Goal: Information Seeking & Learning: Compare options

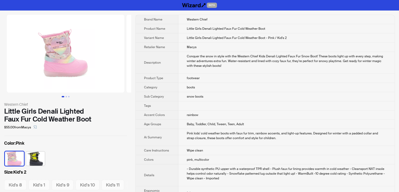
click at [269, 70] on td "Conquer the snow in style with the Western Chief Kids Denali Lighted Faux Fur S…" at bounding box center [286, 63] width 216 height 22
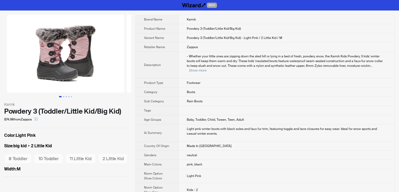
click at [280, 124] on td "Light pink winter boots with black soles and faux fur trim, featuring toggle an…" at bounding box center [286, 132] width 216 height 17
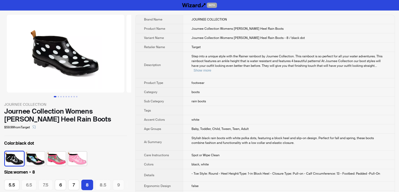
scroll to position [0, 41]
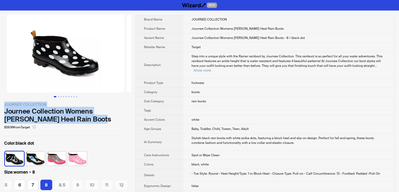
drag, startPoint x: 4, startPoint y: 101, endPoint x: 105, endPoint y: 116, distance: 102.6
click at [105, 116] on div "JOURNEE COLLECTION Journee Collection Womens Rainer Block Heel Rain Boots $59.9…" at bounding box center [65, 105] width 131 height 190
copy div "JOURNEE COLLECTION Journee Collection Womens Rainer Block Heel Rain Boots"
click at [127, 115] on div "JOURNEE COLLECTION Journee Collection Womens Rainer Block Heel Rain Boots $59.9…" at bounding box center [65, 105] width 131 height 190
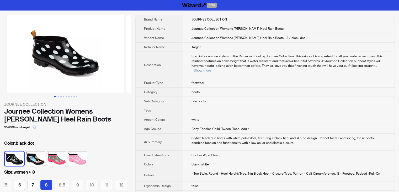
click at [139, 115] on th "Accent Colors" at bounding box center [159, 119] width 47 height 9
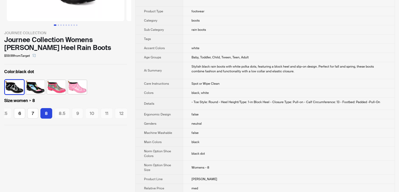
scroll to position [0, 0]
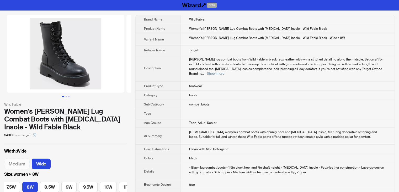
scroll to position [0, 230]
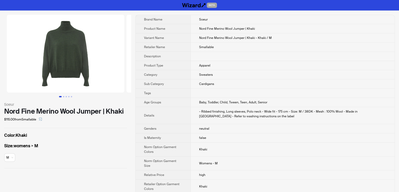
click at [93, 168] on div "Soeur Nord Fine Merino Wool Jumper | Khaki $115.00 from Smallable Color : Khaki…" at bounding box center [65, 91] width 131 height 162
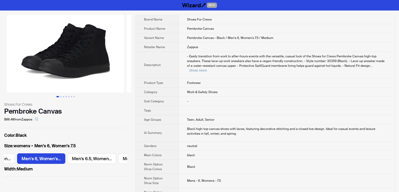
scroll to position [0, 193]
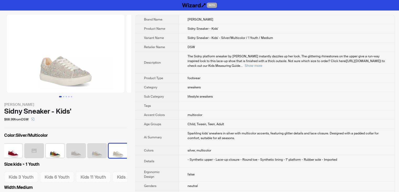
scroll to position [0, 87]
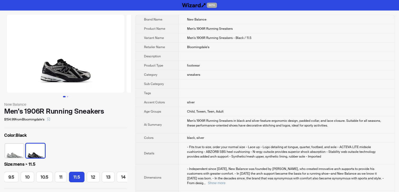
scroll to position [0, 77]
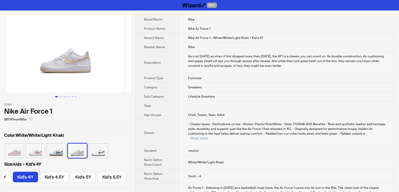
scroll to position [0, 163]
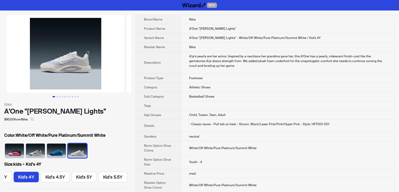
scroll to position [0, 163]
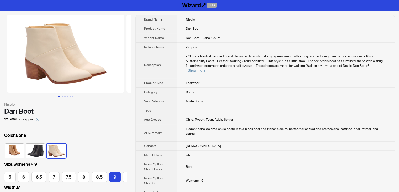
scroll to position [0, 39]
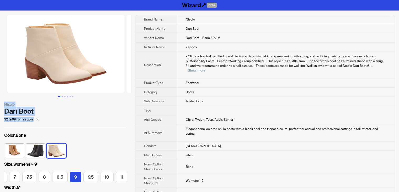
drag, startPoint x: 4, startPoint y: 104, endPoint x: 39, endPoint y: 119, distance: 37.7
click at [39, 119] on div "Nisolo Dari Boot $249.99 from Zappos" at bounding box center [65, 112] width 123 height 22
copy div "Nisolo Dari Boot $249.99 from Zappos"
click at [82, 113] on div "Dari Boot" at bounding box center [65, 111] width 123 height 8
click at [147, 59] on th "Description" at bounding box center [156, 65] width 41 height 26
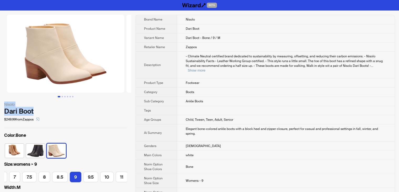
drag, startPoint x: 8, startPoint y: 107, endPoint x: 41, endPoint y: 109, distance: 33.7
click at [43, 109] on div "Nisolo Dari Boot $249.99 from Zappos Color : Bone Size : womens > 9 5 6 6.5 7 7…" at bounding box center [65, 104] width 131 height 188
click at [78, 113] on div "Dari Boot" at bounding box center [65, 111] width 123 height 8
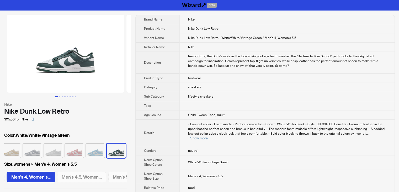
scroll to position [0, 899]
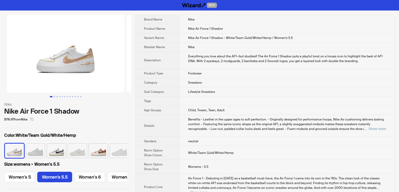
scroll to position [0, 24]
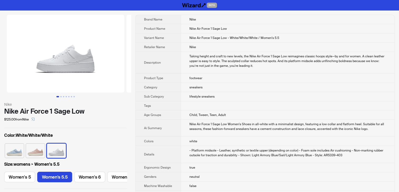
scroll to position [0, 24]
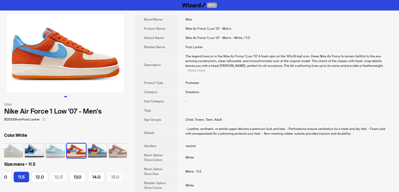
scroll to position [0, 147]
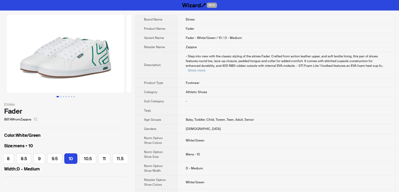
click at [251, 69] on td "- Step into view with the classic styling of the etnies Fader. Crafted from act…" at bounding box center [285, 65] width 217 height 26
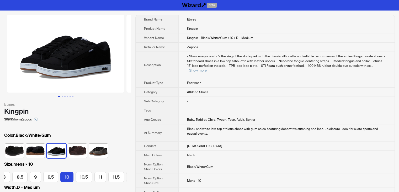
scroll to position [0, 138]
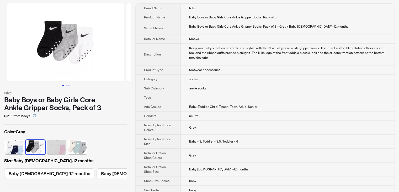
scroll to position [18, 0]
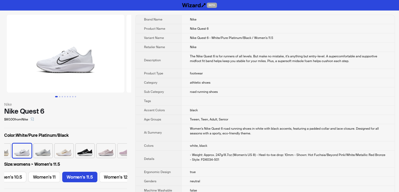
scroll to position [0, 401]
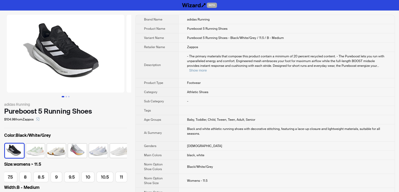
scroll to position [0, 93]
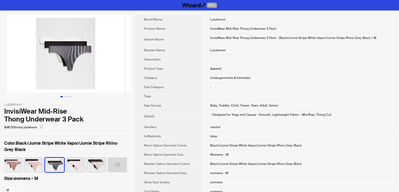
scroll to position [0, 24]
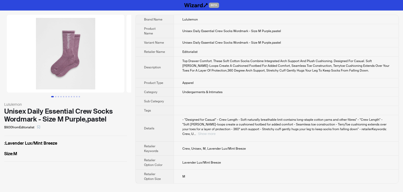
click at [216, 131] on button "Show more" at bounding box center [207, 133] width 18 height 4
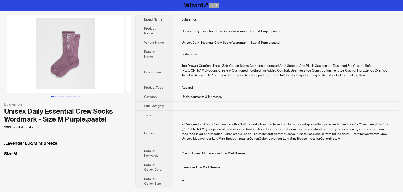
click at [38, 127] on button "button" at bounding box center [38, 127] width 8 height 8
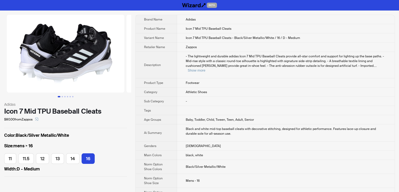
click at [296, 97] on td "-" at bounding box center [285, 101] width 217 height 9
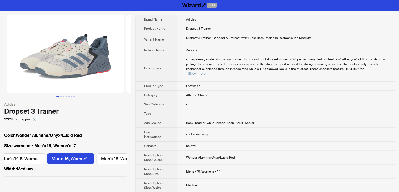
scroll to position [0, 971]
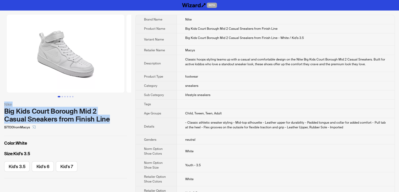
drag, startPoint x: 2, startPoint y: 103, endPoint x: 109, endPoint y: 120, distance: 108.1
click at [109, 120] on div "Nike Big Kids Court Borough Mid 2 Casual Sneakers from Finish Line $77.00 from …" at bounding box center [65, 96] width 131 height 172
copy div "Nike Big Kids Court Borough Mid 2 Casual Sneakers from Finish Line"
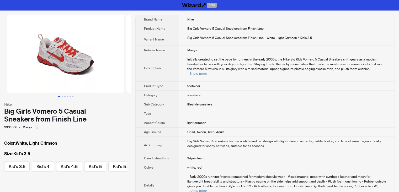
click at [38, 125] on icon "select" at bounding box center [36, 126] width 3 height 3
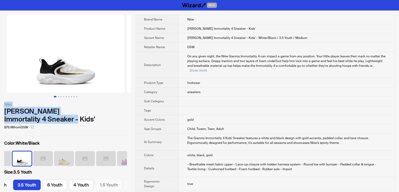
drag, startPoint x: 2, startPoint y: 106, endPoint x: 122, endPoint y: 110, distance: 120.2
click at [122, 110] on div "Nike Giannis Immortality 4 Sneaker - Kids' $76.96 from DSW Color : White/Black …" at bounding box center [65, 108] width 131 height 196
copy div "Nike Giannis Immortality 4 Sneaker - Kids'"
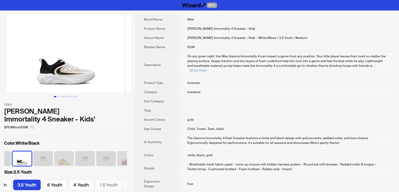
click at [199, 55] on span "On any given night, the Nike Giannis Immortality 4 can impact a game from any p…" at bounding box center [286, 61] width 198 height 14
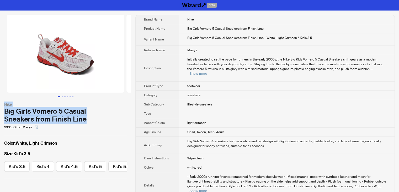
drag, startPoint x: 2, startPoint y: 102, endPoint x: 89, endPoint y: 118, distance: 88.1
click at [89, 118] on div "Nike Big Girls Vomero 5 Casual Sneakers from Finish Line $100.00 from Macys Col…" at bounding box center [65, 96] width 131 height 172
copy div "Nike Big Girls Vomero 5 Casual Sneakers from Finish Line"
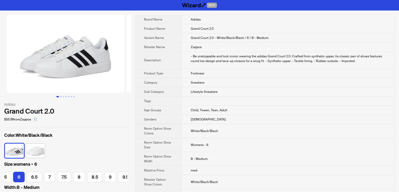
scroll to position [0, 22]
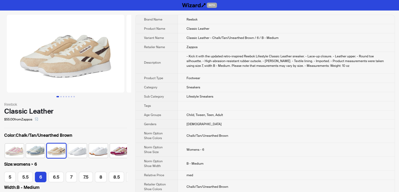
scroll to position [0, 22]
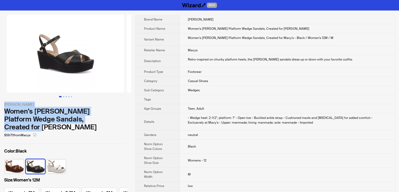
drag, startPoint x: 3, startPoint y: 103, endPoint x: 95, endPoint y: 117, distance: 93.1
click at [95, 117] on div "Giani Bernini Women's Jayleen Platform Wedge Sandals, Created for Macy's $59.70…" at bounding box center [65, 112] width 131 height 204
copy div "Giani Bernini Women's Jayleen Platform Wedge Sandals, Created for Macy's"
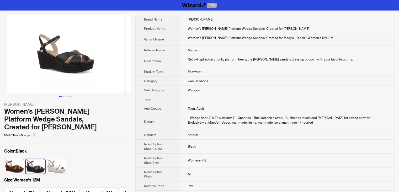
click at [105, 131] on div "$59.70 from Macys" at bounding box center [65, 135] width 123 height 8
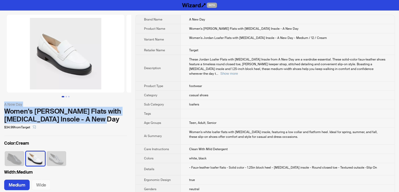
drag, startPoint x: 4, startPoint y: 104, endPoint x: 109, endPoint y: 121, distance: 106.6
click at [109, 121] on div "A New Day Women's Jordan Loafer Flats with Memory Foam Insole - A New Day $34.9…" at bounding box center [65, 116] width 123 height 30
copy div "A New Day Women's Jordan Loafer Flats with Memory Foam Insole - A New Day"
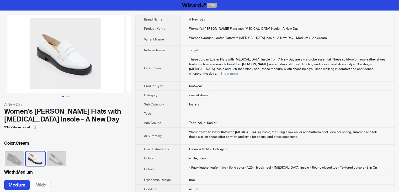
click at [119, 124] on div "$34.99 from Target" at bounding box center [65, 127] width 123 height 8
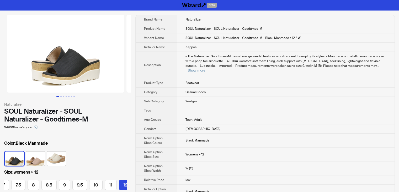
scroll to position [0, 41]
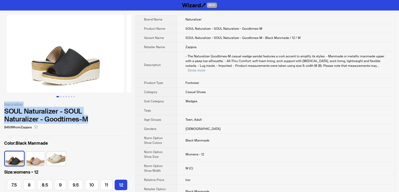
drag, startPoint x: 4, startPoint y: 102, endPoint x: 92, endPoint y: 117, distance: 90.0
click at [92, 117] on div "Naturalizer SOUL Naturalizer - SOUL Naturalizer - Goodtimes-M $49.99 from Zappo…" at bounding box center [65, 116] width 131 height 213
copy div "Naturalizer SOUL Naturalizer - SOUL Naturalizer - Goodtimes-M"
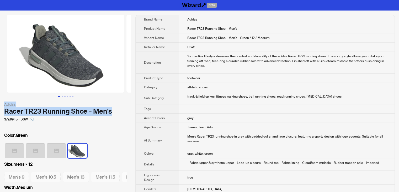
drag, startPoint x: 3, startPoint y: 102, endPoint x: 112, endPoint y: 109, distance: 108.9
click at [112, 109] on div "Adidas Racer TR23 Running Shoe - Men's $79.99 from DSW Color : Green Size : men…" at bounding box center [65, 112] width 131 height 205
click at [112, 109] on div "Racer TR23 Running Shoe - Men's" at bounding box center [65, 111] width 123 height 8
drag, startPoint x: 4, startPoint y: 103, endPoint x: 110, endPoint y: 111, distance: 105.8
click at [110, 111] on div "Adidas Racer TR23 Running Shoe - Men's $79.99 from DSW" at bounding box center [65, 112] width 123 height 22
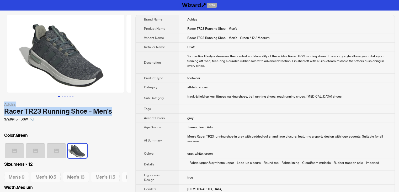
copy div "Adidas Racer TR23 Running Shoe - Men's"
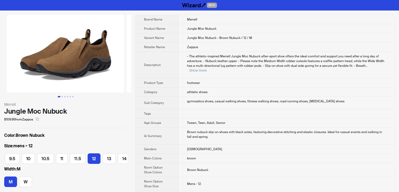
scroll to position [0, 61]
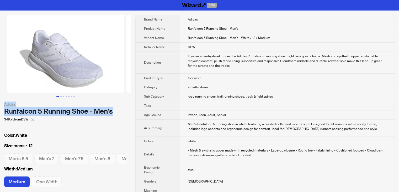
drag, startPoint x: 3, startPoint y: 103, endPoint x: 112, endPoint y: 111, distance: 108.9
click at [112, 111] on div "Adidas Runfalcon 5 Running Shoe - Men's $48.75 from DSW Color : White Size : me…" at bounding box center [65, 103] width 131 height 187
click at [112, 111] on div "Runfalcon 5 Running Shoe - Men's" at bounding box center [65, 111] width 123 height 8
drag, startPoint x: 3, startPoint y: 103, endPoint x: 114, endPoint y: 110, distance: 111.2
click at [114, 110] on div "Adidas Runfalcon 5 Running Shoe - Men's $48.75 from DSW Color : White Size : me…" at bounding box center [65, 103] width 131 height 187
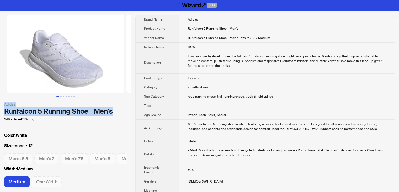
copy div "Adidas Runfalcon 5 Running Shoe - Men's"
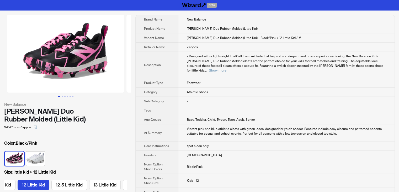
scroll to position [0, 62]
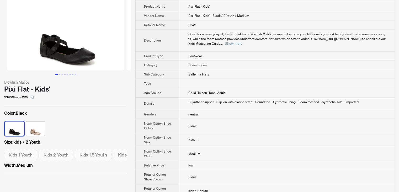
scroll to position [29, 0]
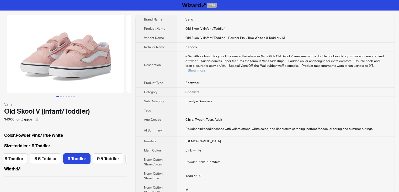
scroll to position [0, 245]
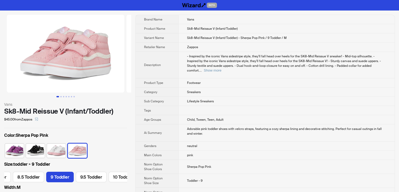
scroll to position [0, 273]
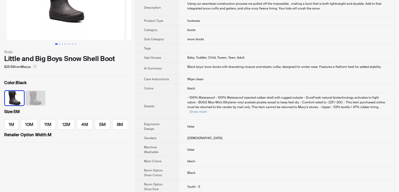
scroll to position [79, 0]
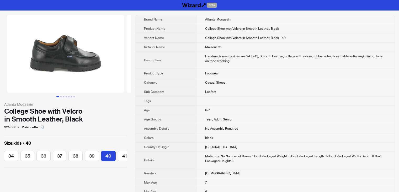
scroll to position [0, 49]
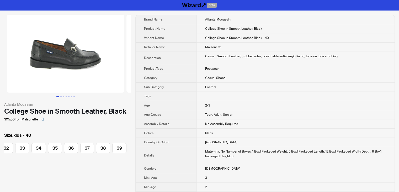
scroll to position [0, 96]
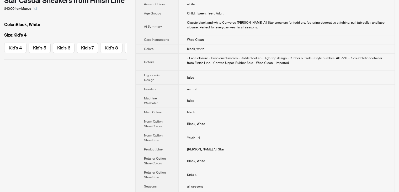
scroll to position [131, 0]
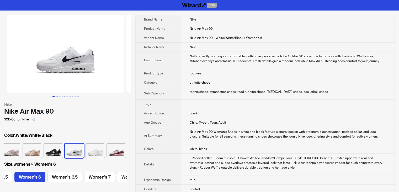
scroll to position [0, 60]
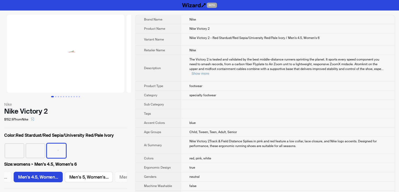
scroll to position [0, 42]
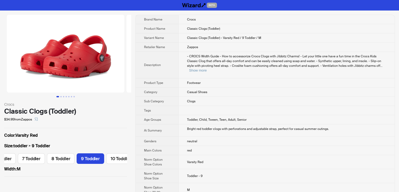
scroll to position [0, 79]
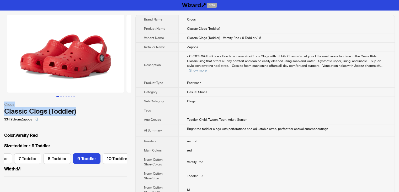
drag, startPoint x: 2, startPoint y: 100, endPoint x: 75, endPoint y: 109, distance: 73.6
click at [75, 109] on div "Crocs Classic Clogs (Toddler) $34.95 from Zappos Color : Varsity Red Size : tod…" at bounding box center [65, 95] width 131 height 170
copy div "Crocs Classic Clogs (Toddler)"
click at [96, 110] on div "Classic Clogs (Toddler)" at bounding box center [65, 111] width 123 height 8
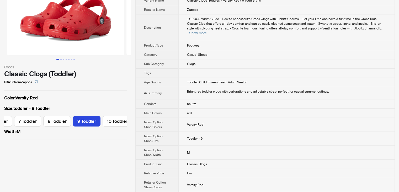
scroll to position [0, 0]
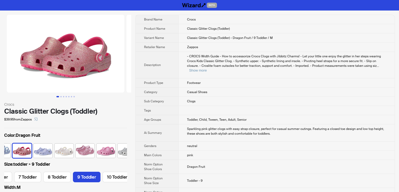
scroll to position [0, 79]
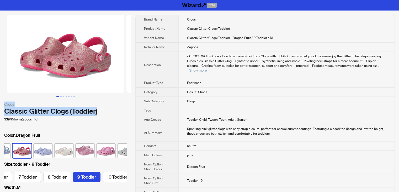
drag, startPoint x: 3, startPoint y: 102, endPoint x: 85, endPoint y: 111, distance: 82.6
click at [99, 108] on div "Crocs Classic Glitter Clogs (Toddler) $39.95 from Zappos Color : Dragon Fruit S…" at bounding box center [65, 104] width 131 height 188
copy div "Crocs Classic Glitter Clogs (Toddler)"
drag, startPoint x: 122, startPoint y: 113, endPoint x: 189, endPoint y: 39, distance: 100.1
click at [122, 113] on div "Classic Glitter Clogs (Toddler)" at bounding box center [65, 111] width 123 height 8
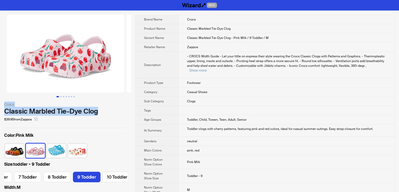
drag, startPoint x: 3, startPoint y: 101, endPoint x: 99, endPoint y: 109, distance: 96.4
click at [99, 109] on div "Crocs Classic Marbled Tie-Dye Clog $39.95 from Zappos Color : Pink Milk Size : …" at bounding box center [65, 104] width 131 height 188
copy div "Crocs Classic Marbled Tie-Dye Clog"
click at [119, 107] on div "Crocs" at bounding box center [65, 104] width 123 height 6
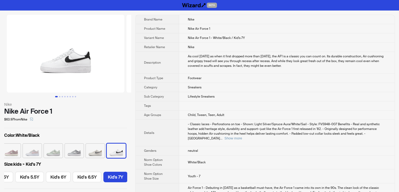
scroll to position [0, 245]
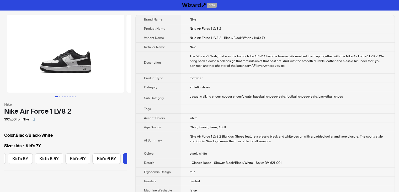
scroll to position [0, 104]
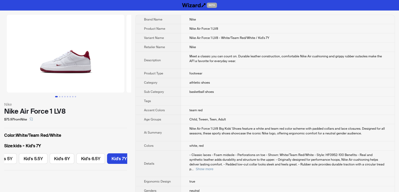
scroll to position [0, 245]
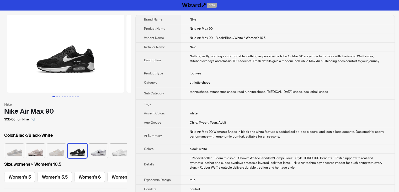
scroll to position [0, 370]
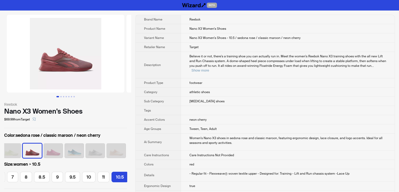
scroll to position [0, 61]
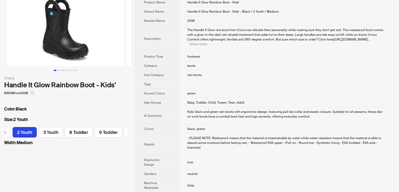
scroll to position [52, 0]
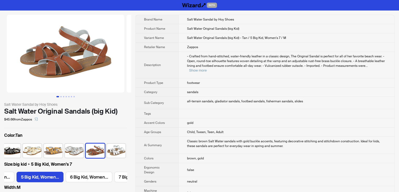
scroll to position [0, 41]
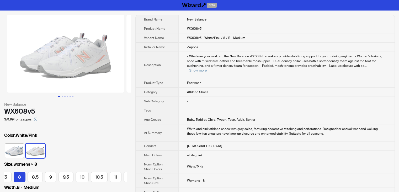
scroll to position [0, 83]
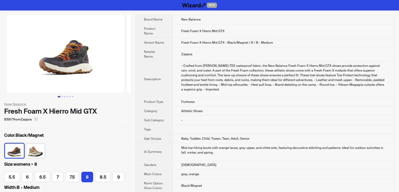
scroll to position [0, 27]
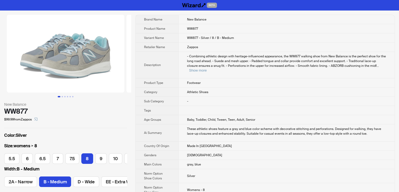
scroll to position [0, 28]
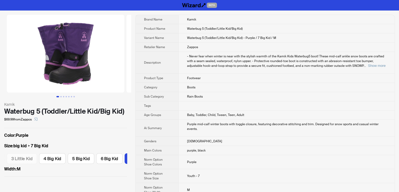
scroll to position [0, 272]
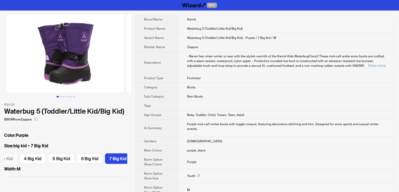
click at [222, 108] on td at bounding box center [286, 105] width 216 height 9
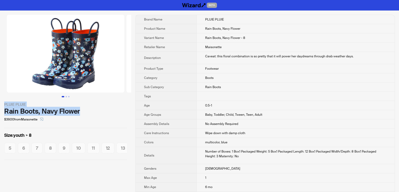
drag, startPoint x: 1, startPoint y: 101, endPoint x: 84, endPoint y: 110, distance: 83.9
click at [84, 110] on div "PLUIE PLUIE Rain Boots, Navy Flower $39.00 from Maisonette Size : youth > 8 5 6…" at bounding box center [65, 86] width 131 height 153
copy div "PLUIE PLUIE Rain Boots, Navy Flower"
drag, startPoint x: 99, startPoint y: 111, endPoint x: 103, endPoint y: 28, distance: 83.0
click at [99, 110] on div "Rain Boots, Navy Flower" at bounding box center [65, 111] width 123 height 8
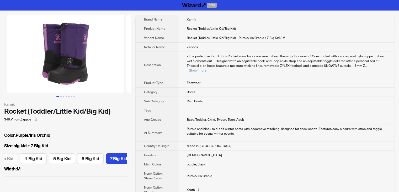
scroll to position [0, 243]
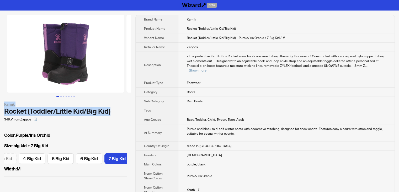
drag, startPoint x: 3, startPoint y: 104, endPoint x: 113, endPoint y: 113, distance: 110.3
click at [113, 113] on div "Kamik Rocket (Toddler/Little Kid/Big Kid) $48.71 from Zappos Color : Purple/Iri…" at bounding box center [65, 95] width 131 height 170
copy div "Kamik Rocket (Toddler/Little Kid/Big Kid)"
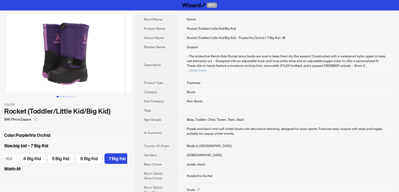
click at [125, 116] on div "$48.71 from Zappos" at bounding box center [65, 119] width 123 height 8
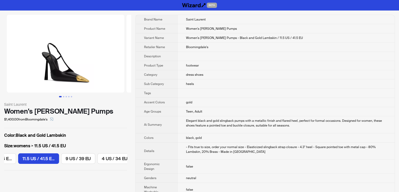
scroll to position [0, 339]
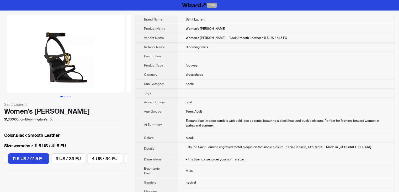
scroll to position [0, 339]
drag, startPoint x: 4, startPoint y: 105, endPoint x: 99, endPoint y: 110, distance: 94.9
click at [99, 110] on div "Saint Laurent Women's Cassandra Wedges $1,300.00 from Bloomingdale's Color : Bl…" at bounding box center [65, 92] width 131 height 164
copy div "Saint Laurent Women's Cassandra Wedges"
click at [213, 103] on td "gold" at bounding box center [285, 102] width 217 height 9
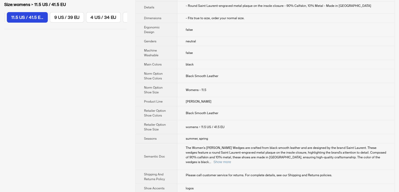
scroll to position [0, 0]
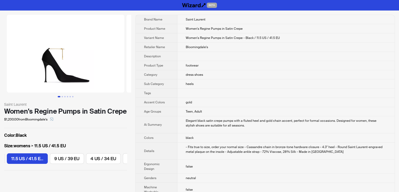
scroll to position [0, 295]
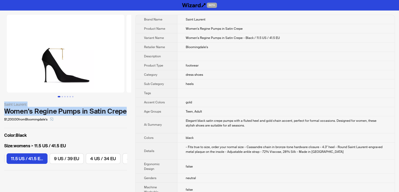
drag, startPoint x: 4, startPoint y: 103, endPoint x: 125, endPoint y: 110, distance: 121.7
click at [125, 110] on div "Saint Laurent Women's Regine Pumps in Satin Crepe $1,200.00 from Bloomingdale's…" at bounding box center [65, 92] width 131 height 164
copy div "Saint Laurent Women's Regine Pumps in Satin Crepe"
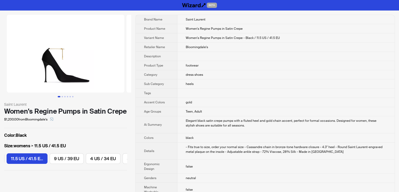
click at [136, 116] on th "Ai Summary" at bounding box center [157, 124] width 42 height 17
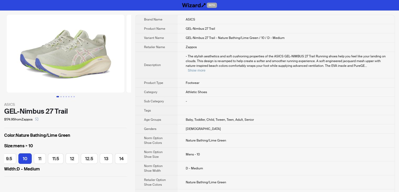
scroll to position [0, 56]
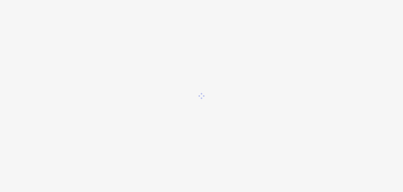
click at [263, 35] on div at bounding box center [201, 96] width 403 height 192
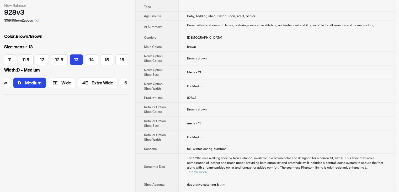
scroll to position [83, 0]
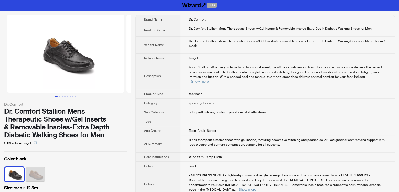
scroll to position [0, 740]
